Goal: Navigation & Orientation: Understand site structure

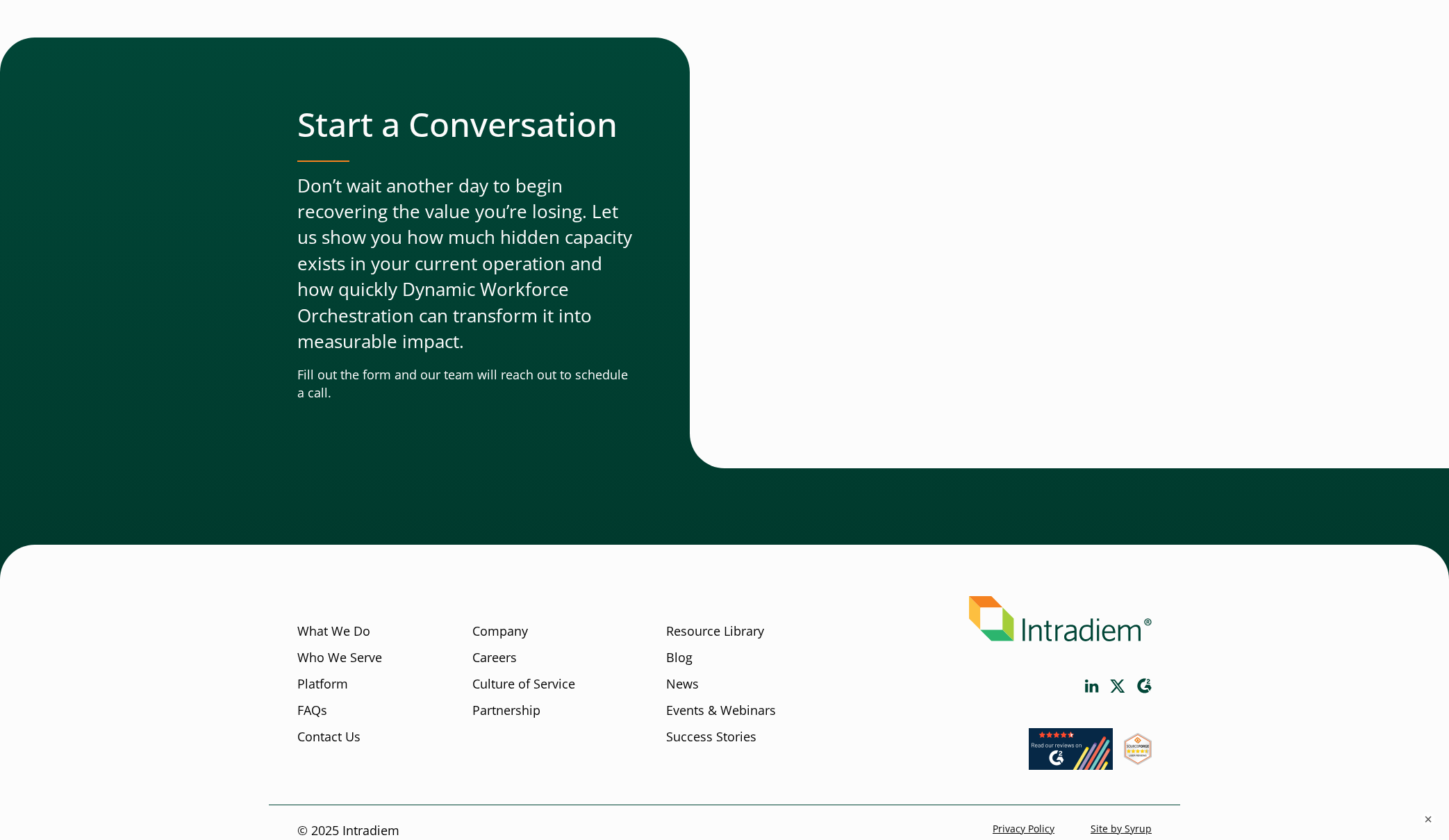
scroll to position [4052, 0]
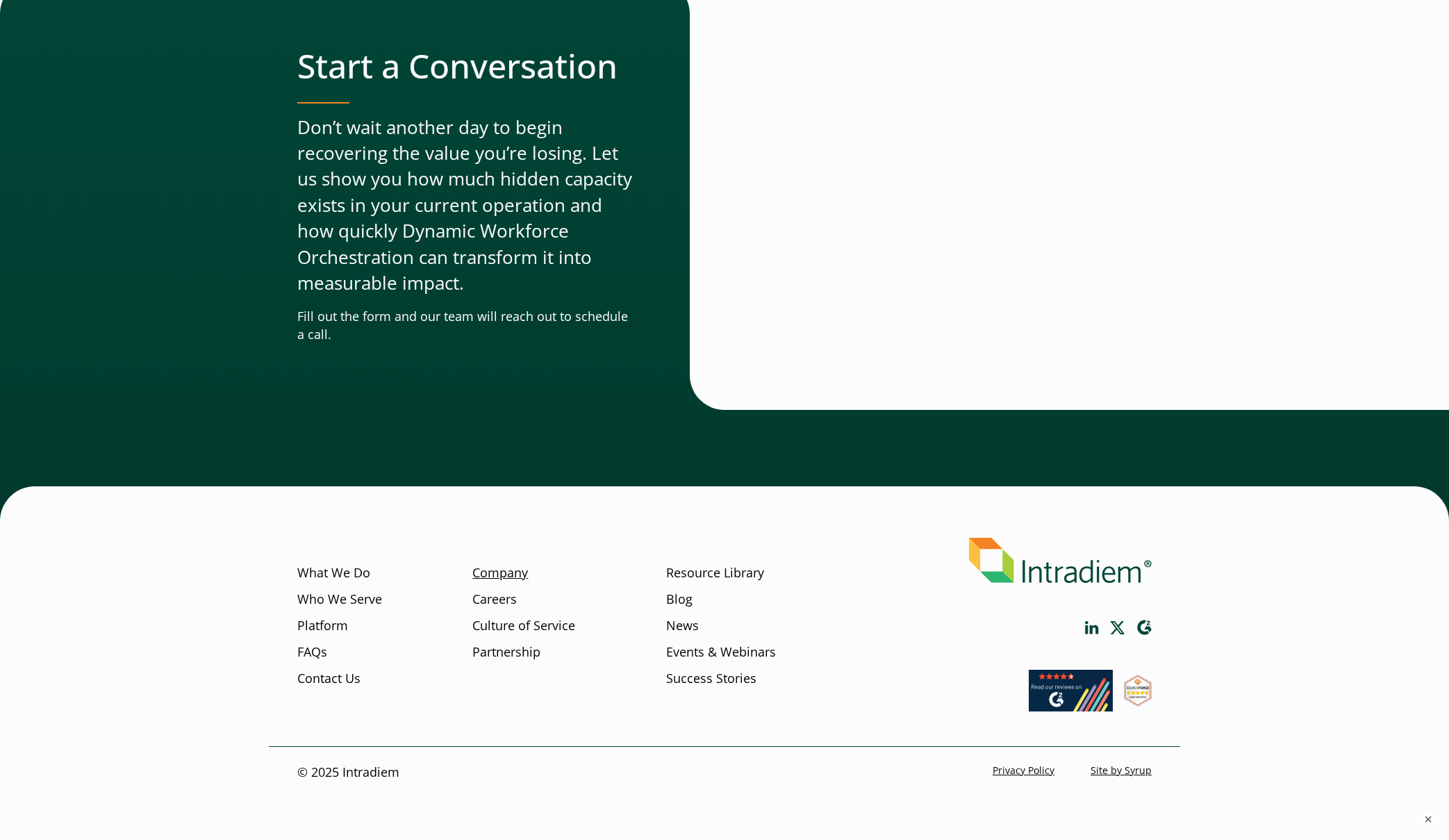
click at [504, 571] on link "Company" at bounding box center [500, 573] width 55 height 18
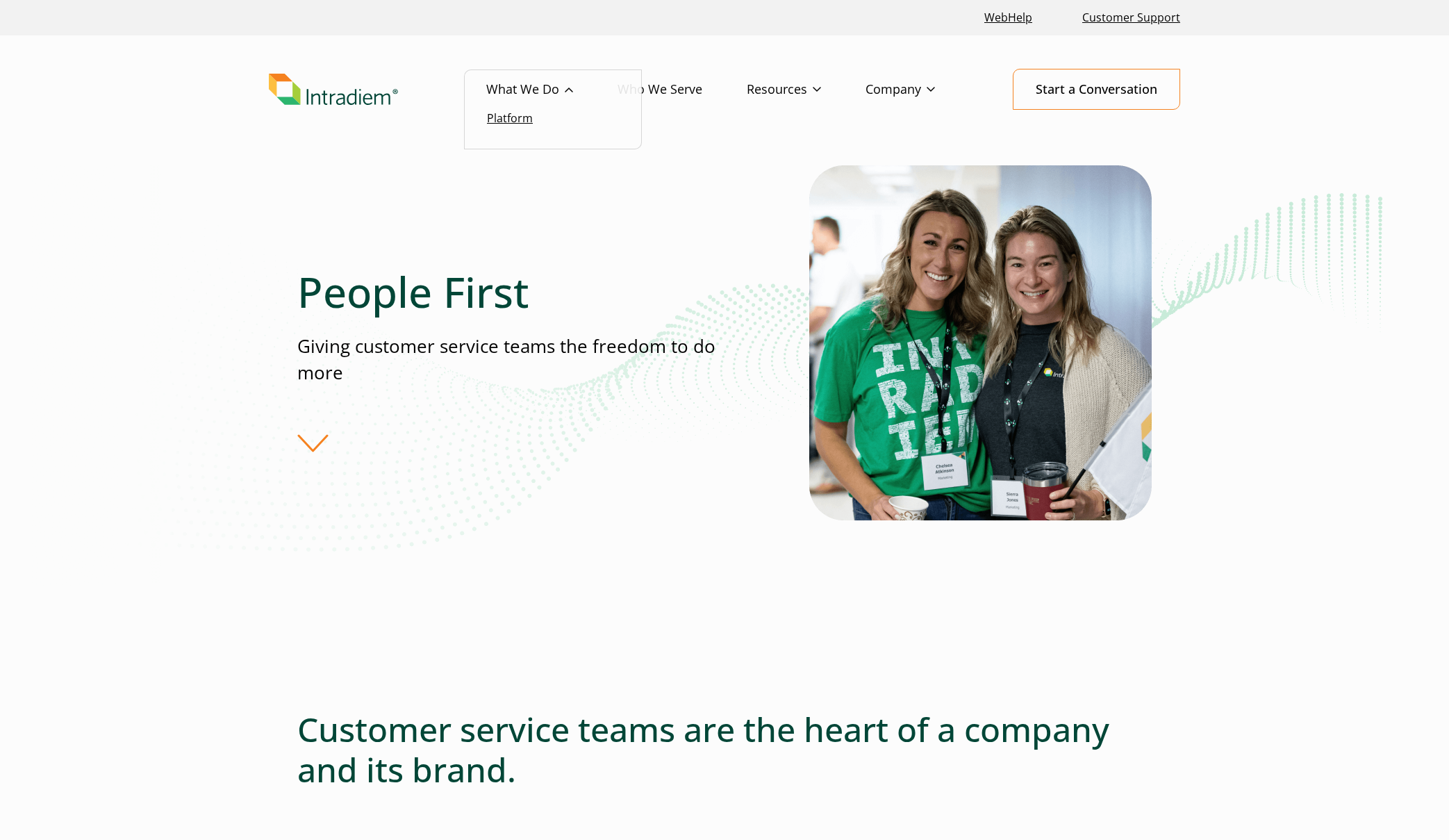
click at [509, 122] on link "Platform" at bounding box center [510, 117] width 46 height 15
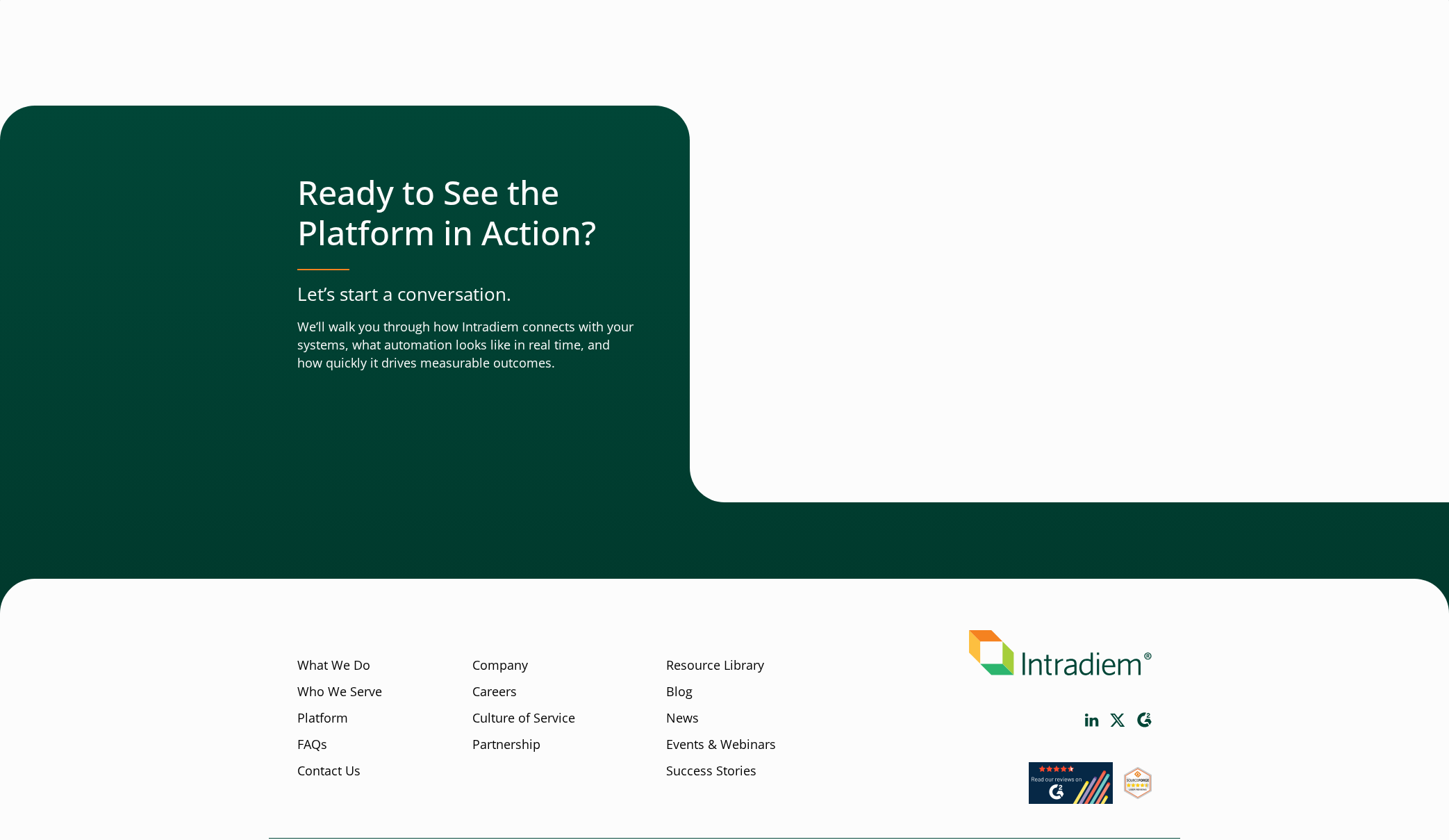
scroll to position [4662, 0]
